Goal: Task Accomplishment & Management: Manage account settings

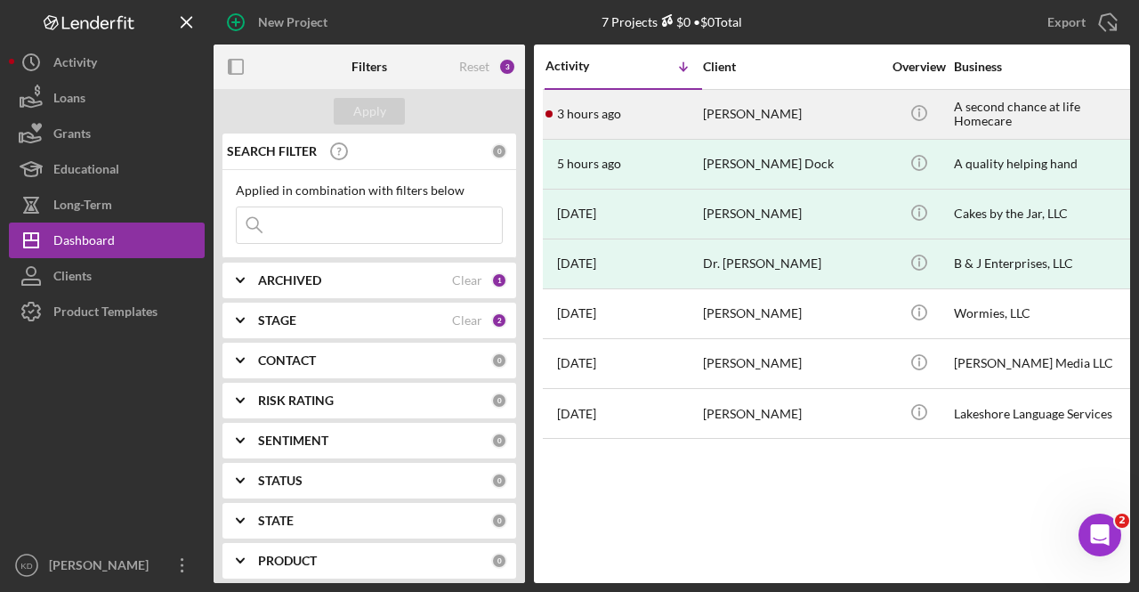
click at [751, 116] on div "[PERSON_NAME]" at bounding box center [792, 114] width 178 height 47
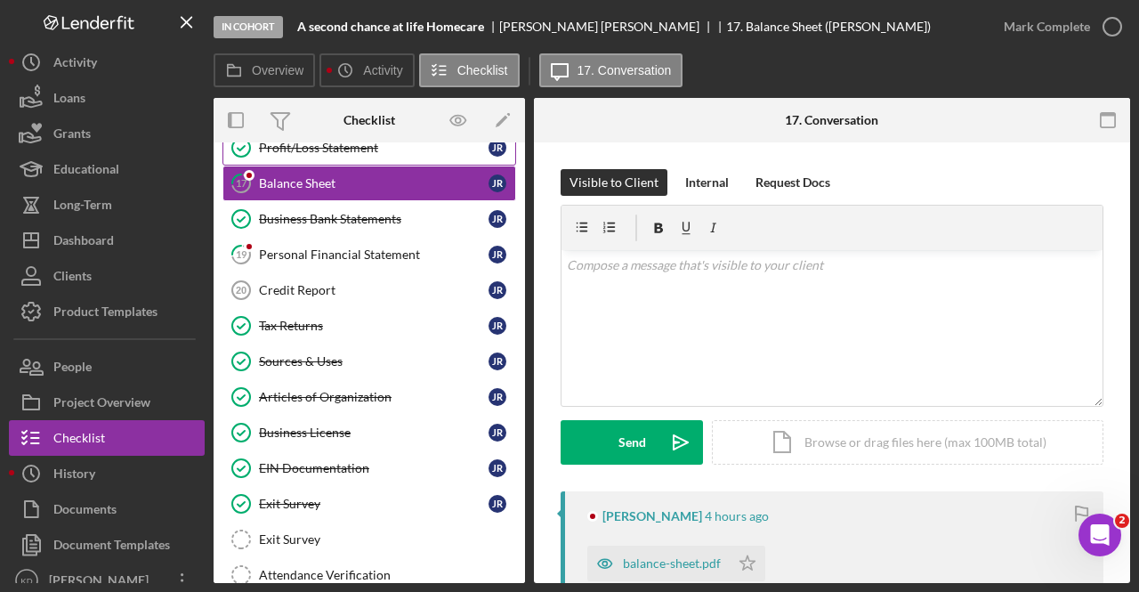
scroll to position [552, 0]
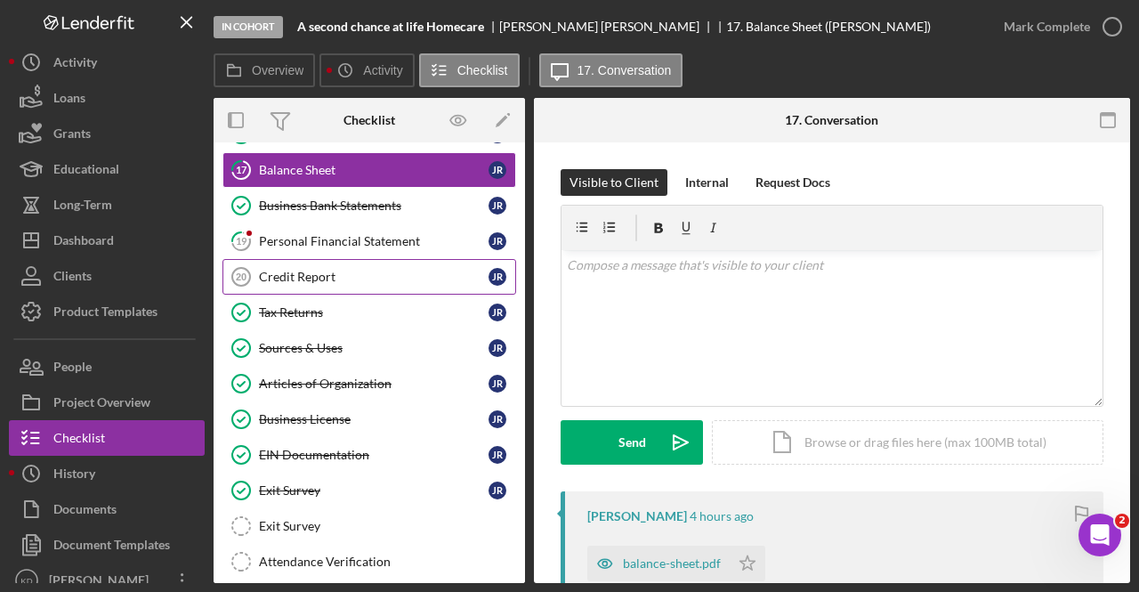
click at [395, 259] on link "Credit Report 20 Credit Report J R" at bounding box center [370, 277] width 294 height 36
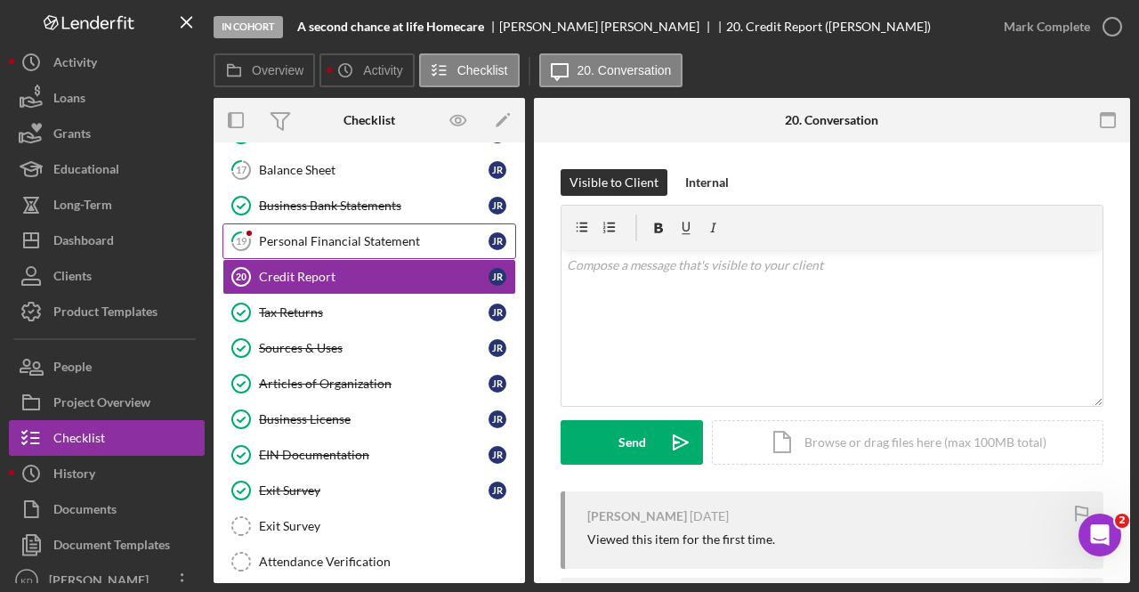
click at [394, 240] on link "19 Personal Financial Statement J R" at bounding box center [370, 241] width 294 height 36
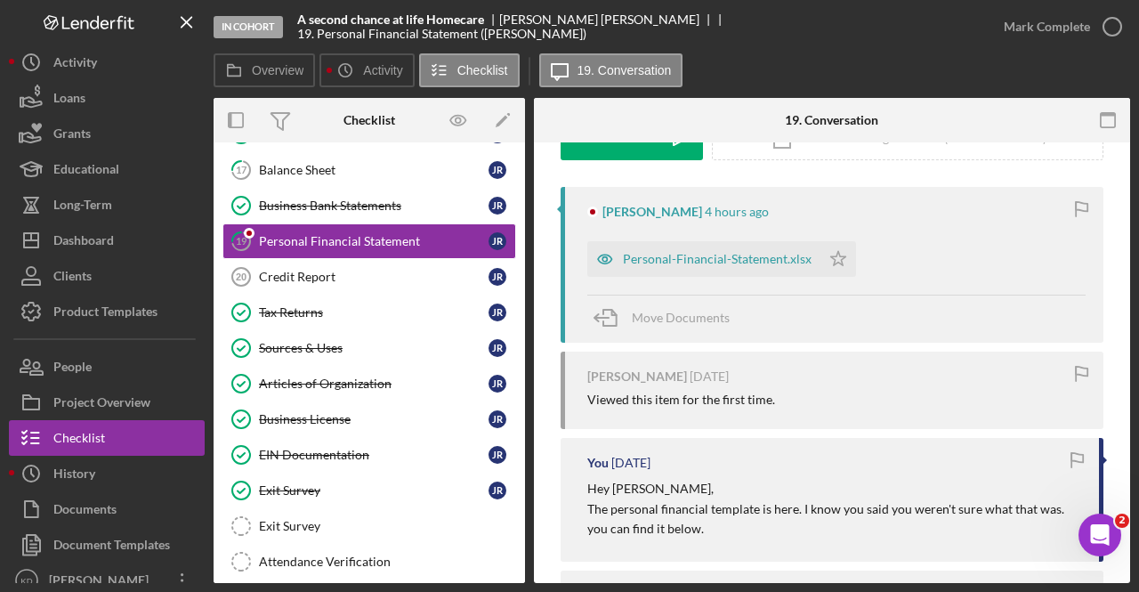
scroll to position [306, 0]
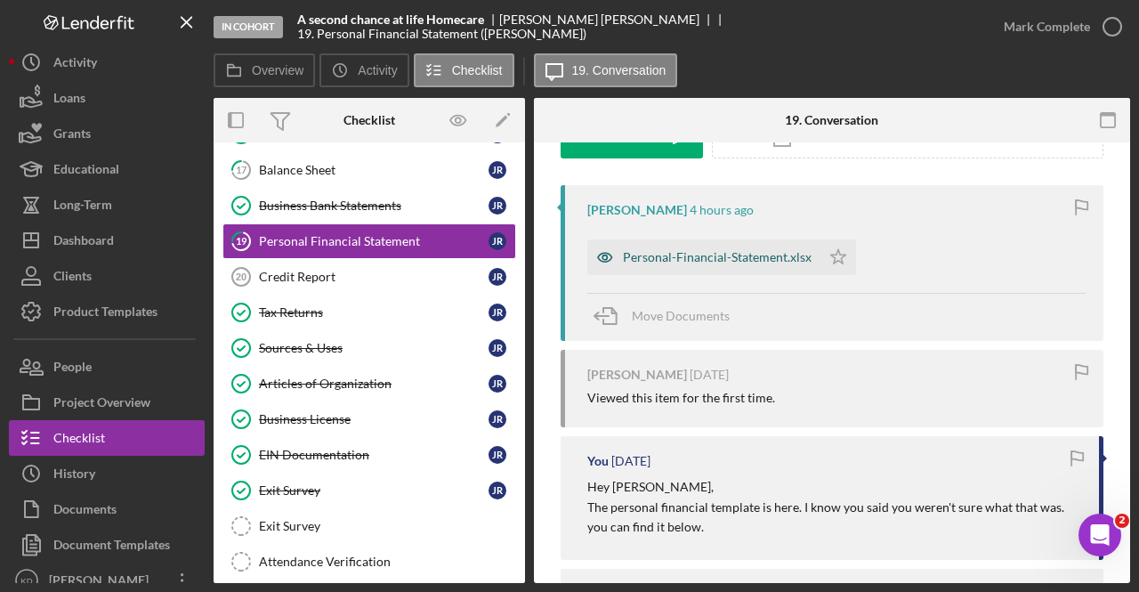
click at [671, 268] on div "Personal-Financial-Statement.xlsx" at bounding box center [703, 257] width 233 height 36
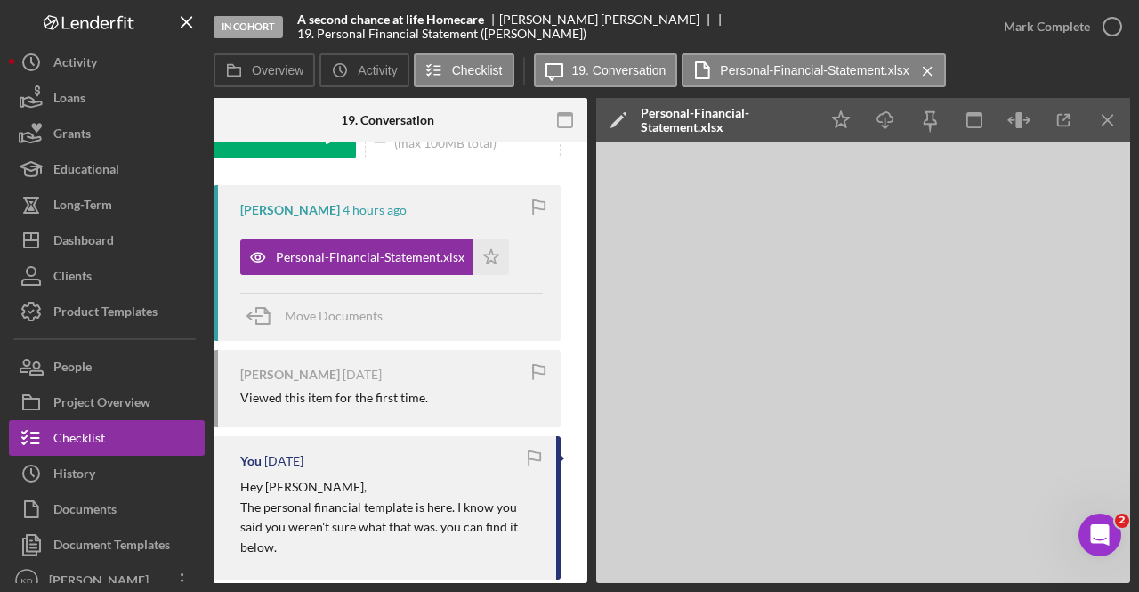
scroll to position [0, 335]
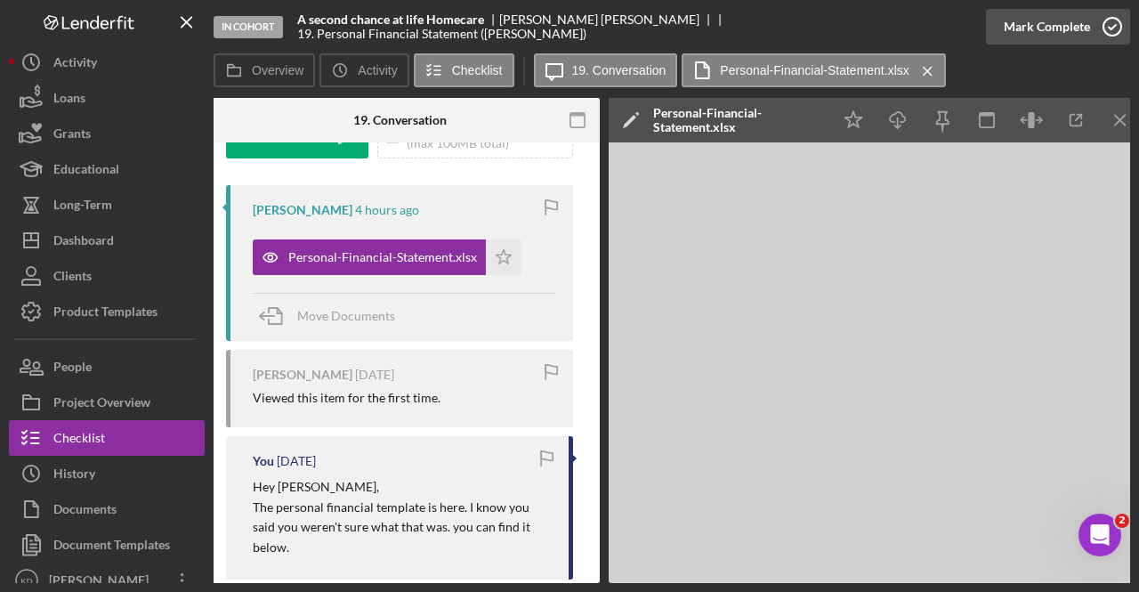
click at [1088, 38] on button "Mark Complete" at bounding box center [1058, 27] width 144 height 36
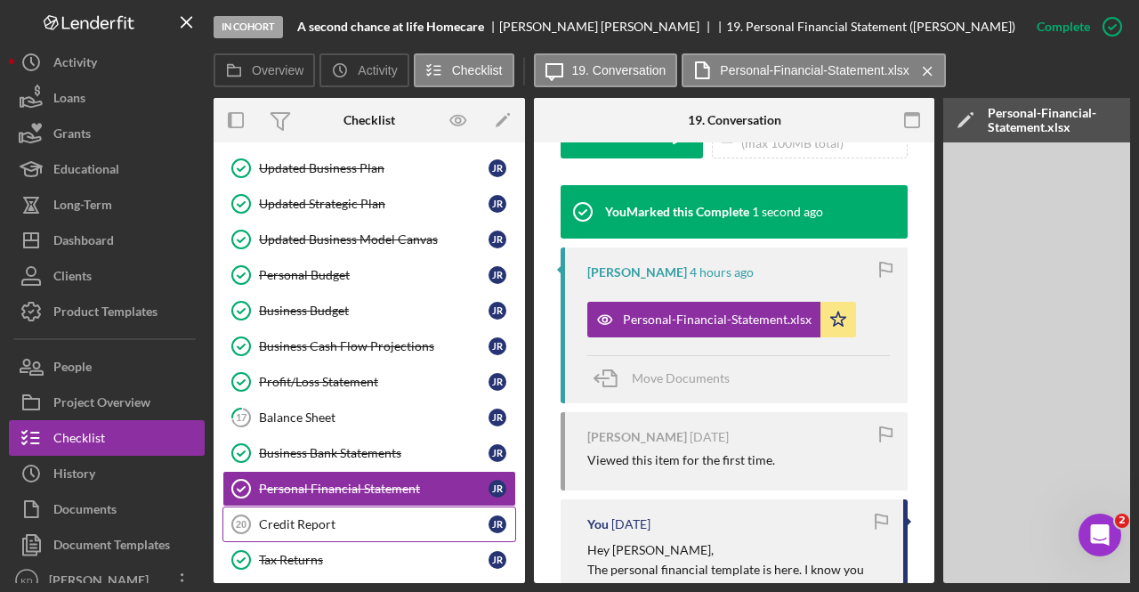
scroll to position [297, 0]
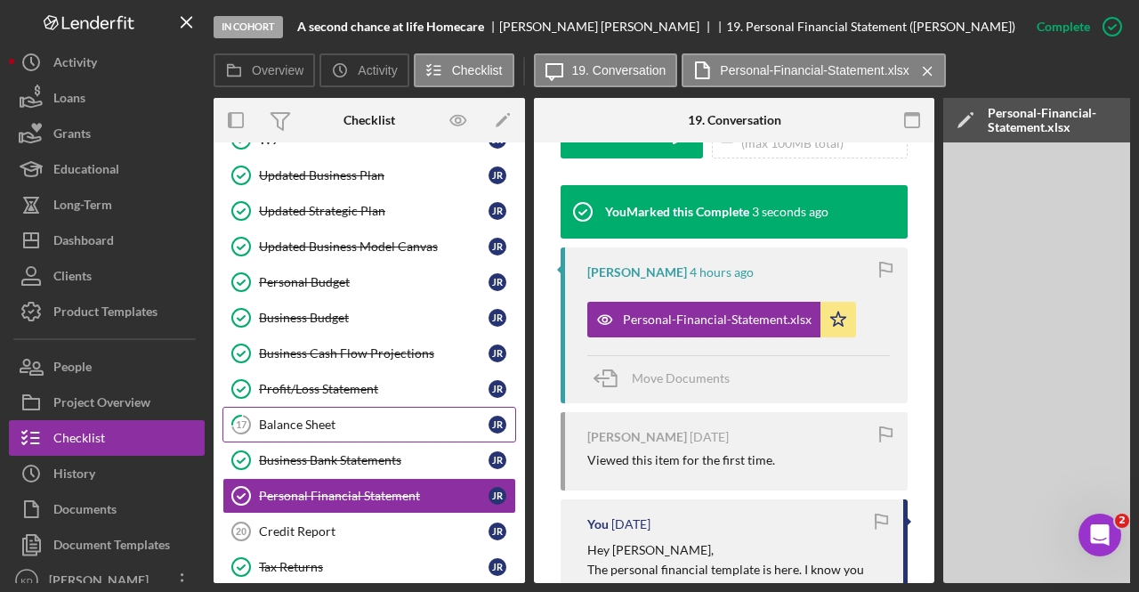
click at [308, 420] on div "Balance Sheet" at bounding box center [374, 424] width 230 height 14
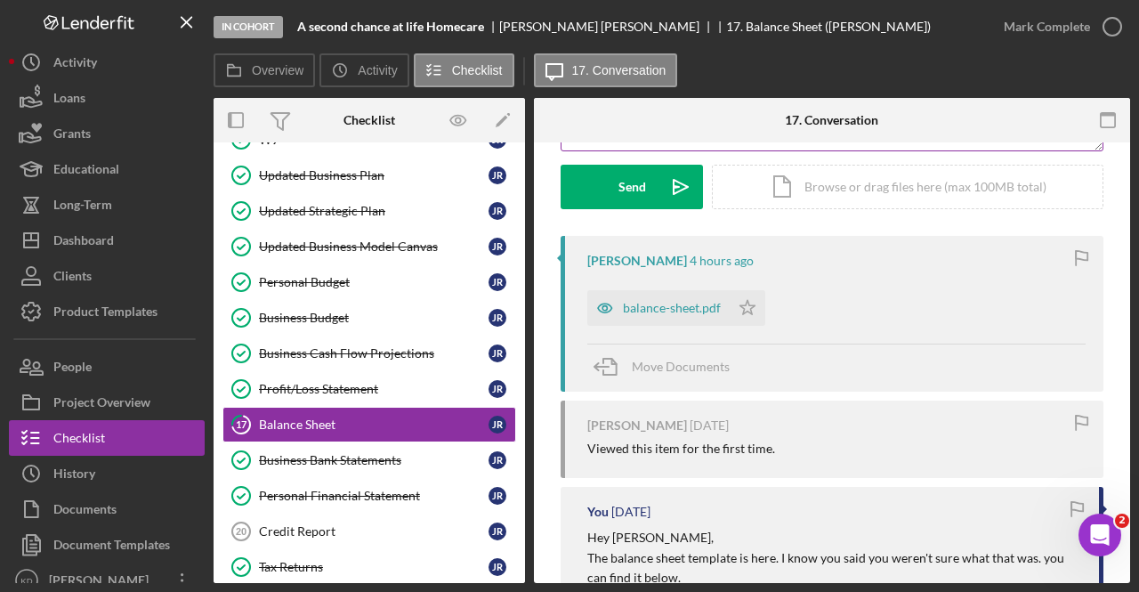
scroll to position [256, 0]
click at [659, 320] on div "balance-sheet.pdf" at bounding box center [658, 307] width 142 height 36
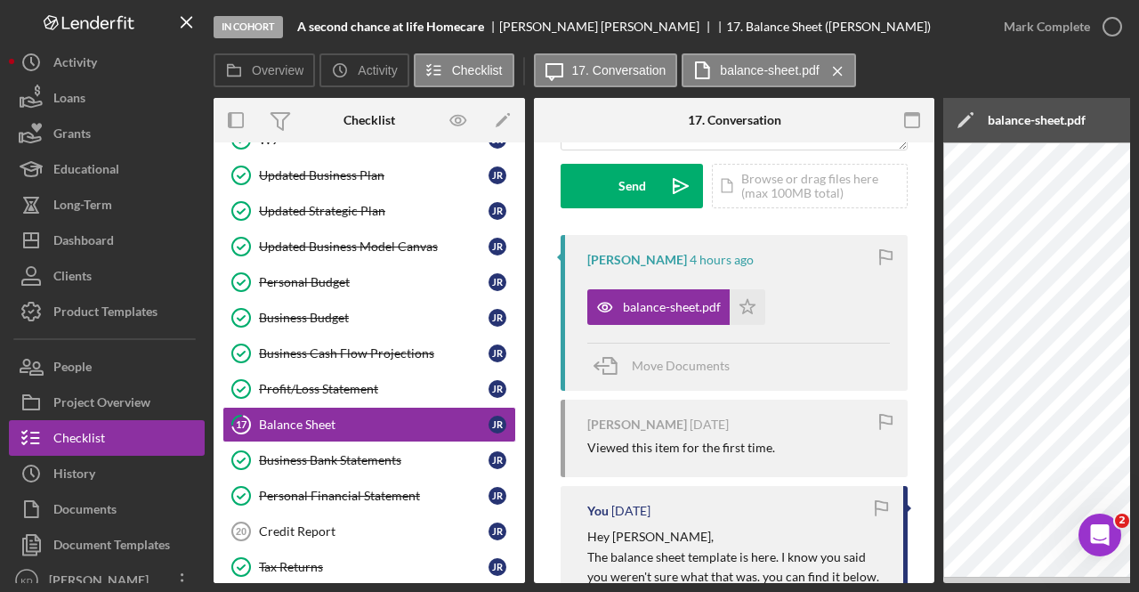
scroll to position [0, 347]
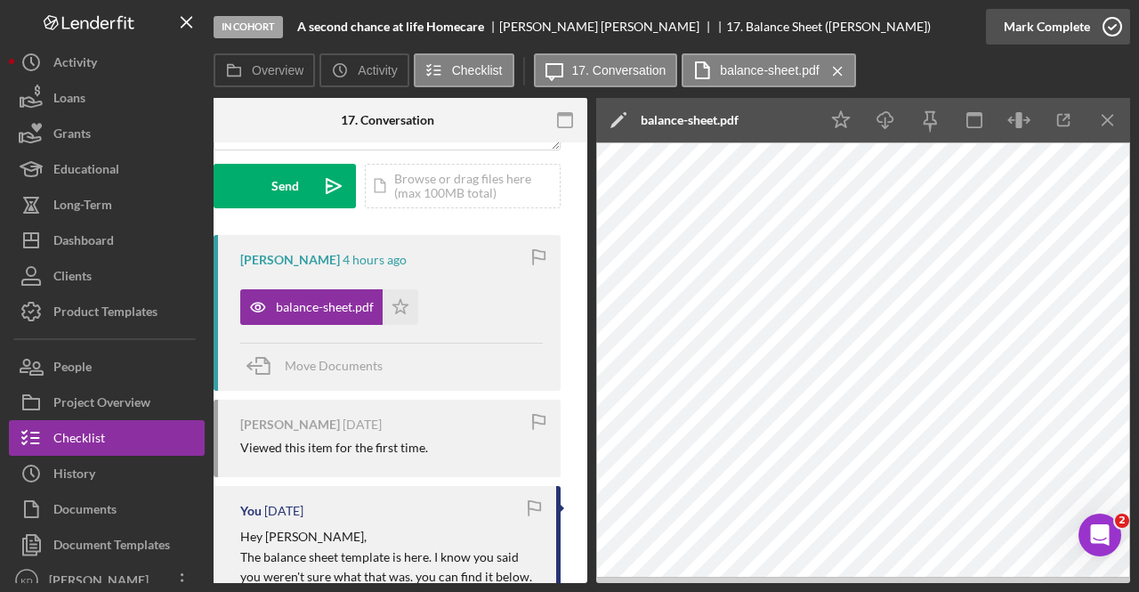
click at [1103, 12] on icon "button" at bounding box center [1112, 26] width 45 height 45
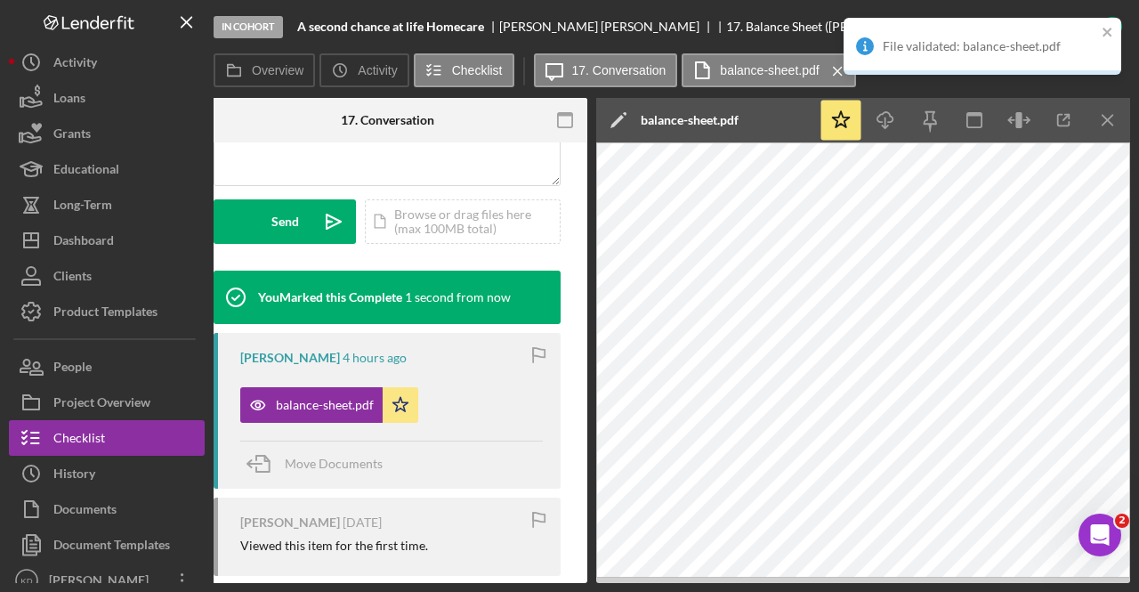
scroll to position [521, 0]
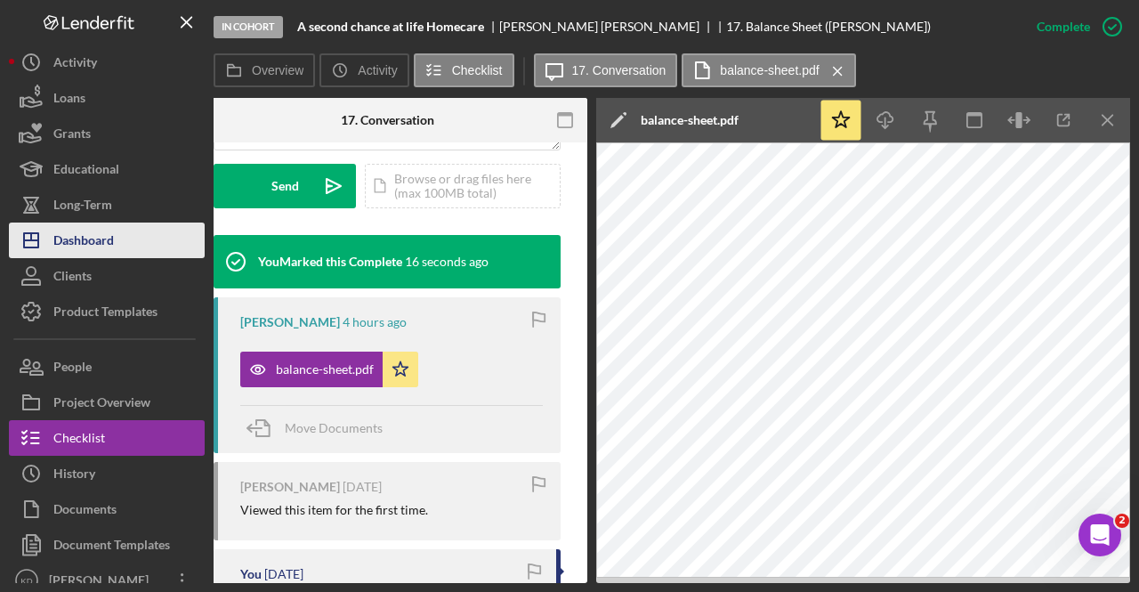
click at [131, 253] on button "Icon/Dashboard Dashboard" at bounding box center [107, 241] width 196 height 36
